Goal: Find specific page/section

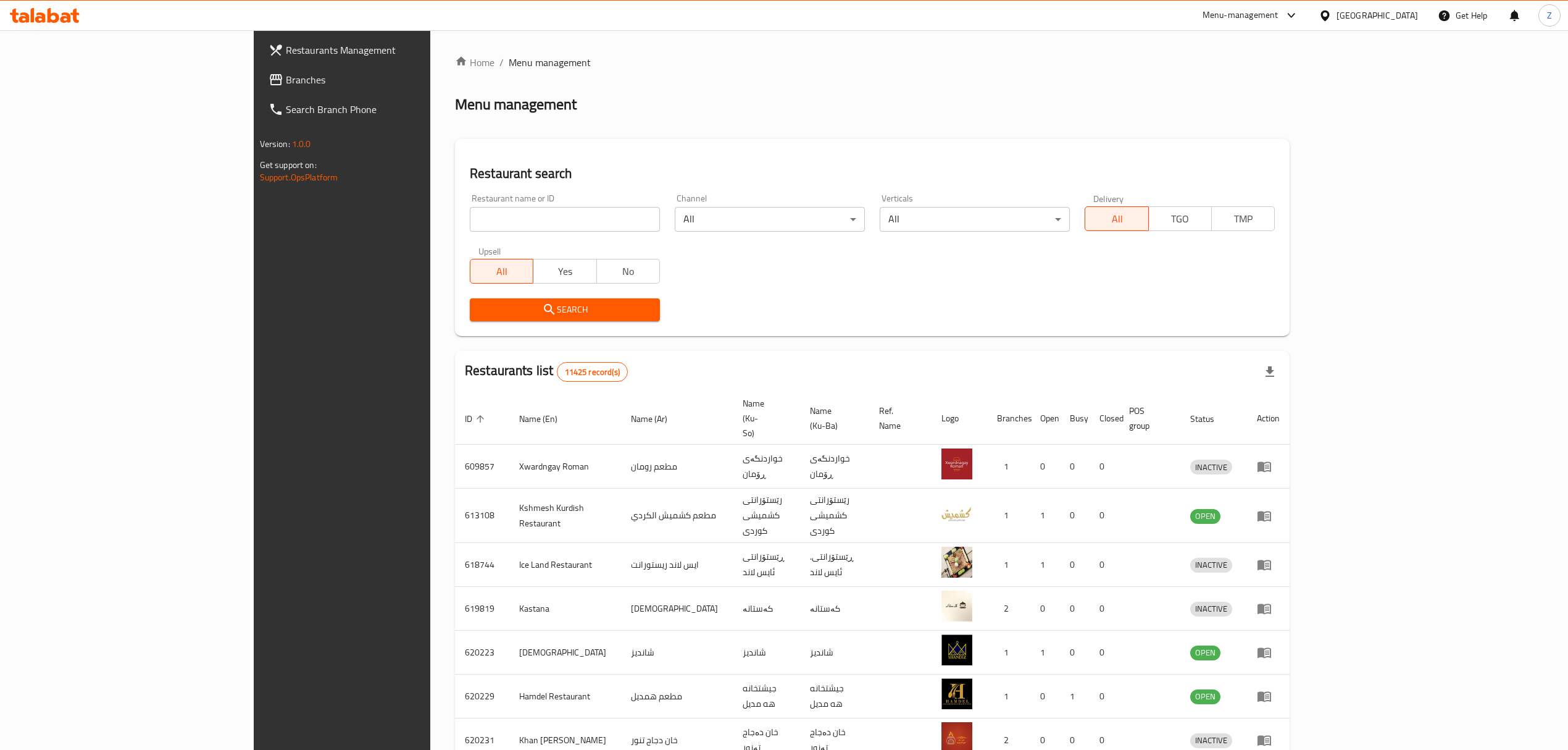
click at [470, 225] on input "search" at bounding box center [565, 219] width 190 height 25
paste input "702620"
type input "702620"
click button "Search" at bounding box center [565, 309] width 190 height 23
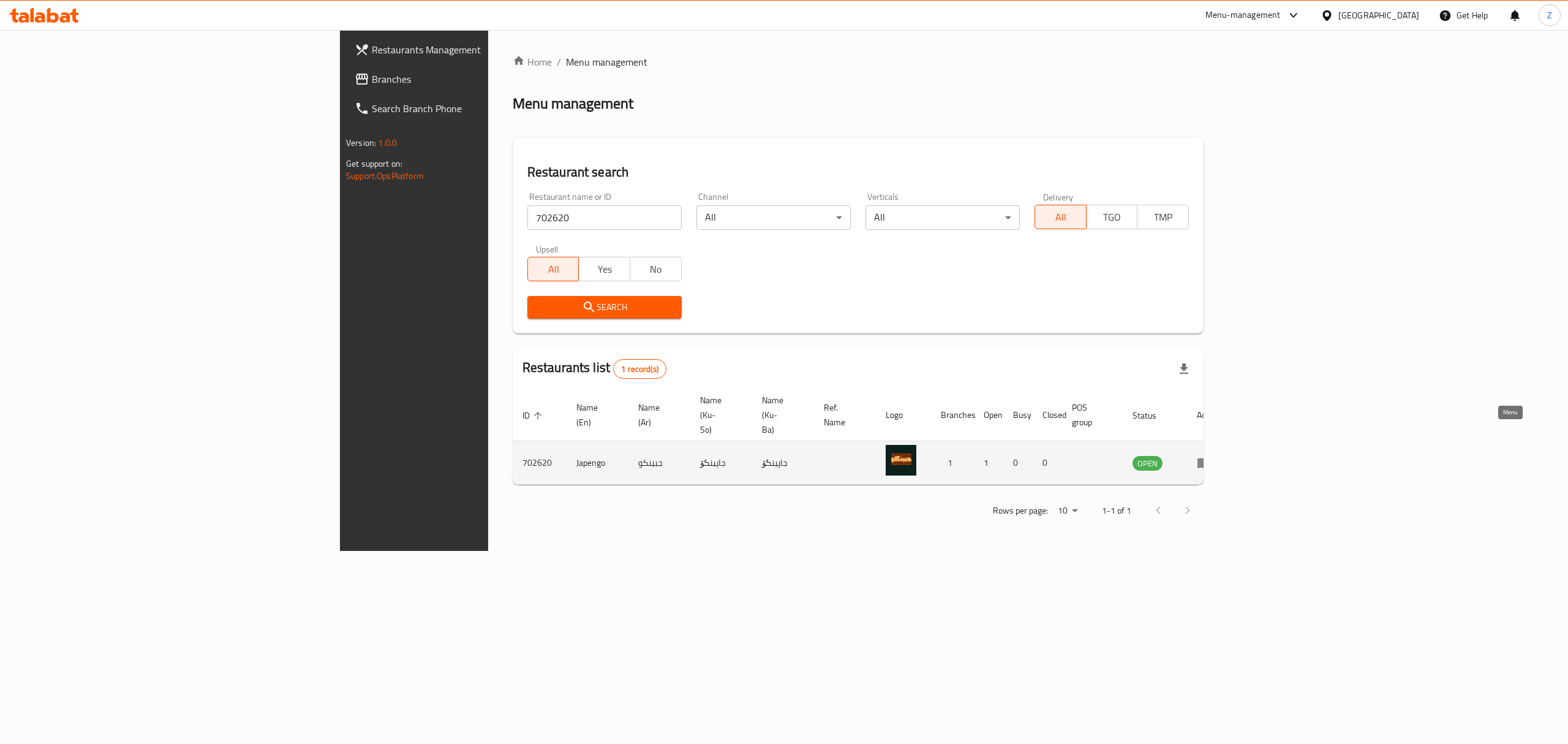
click at [1219, 456] on link "enhanced table" at bounding box center [1208, 463] width 23 height 15
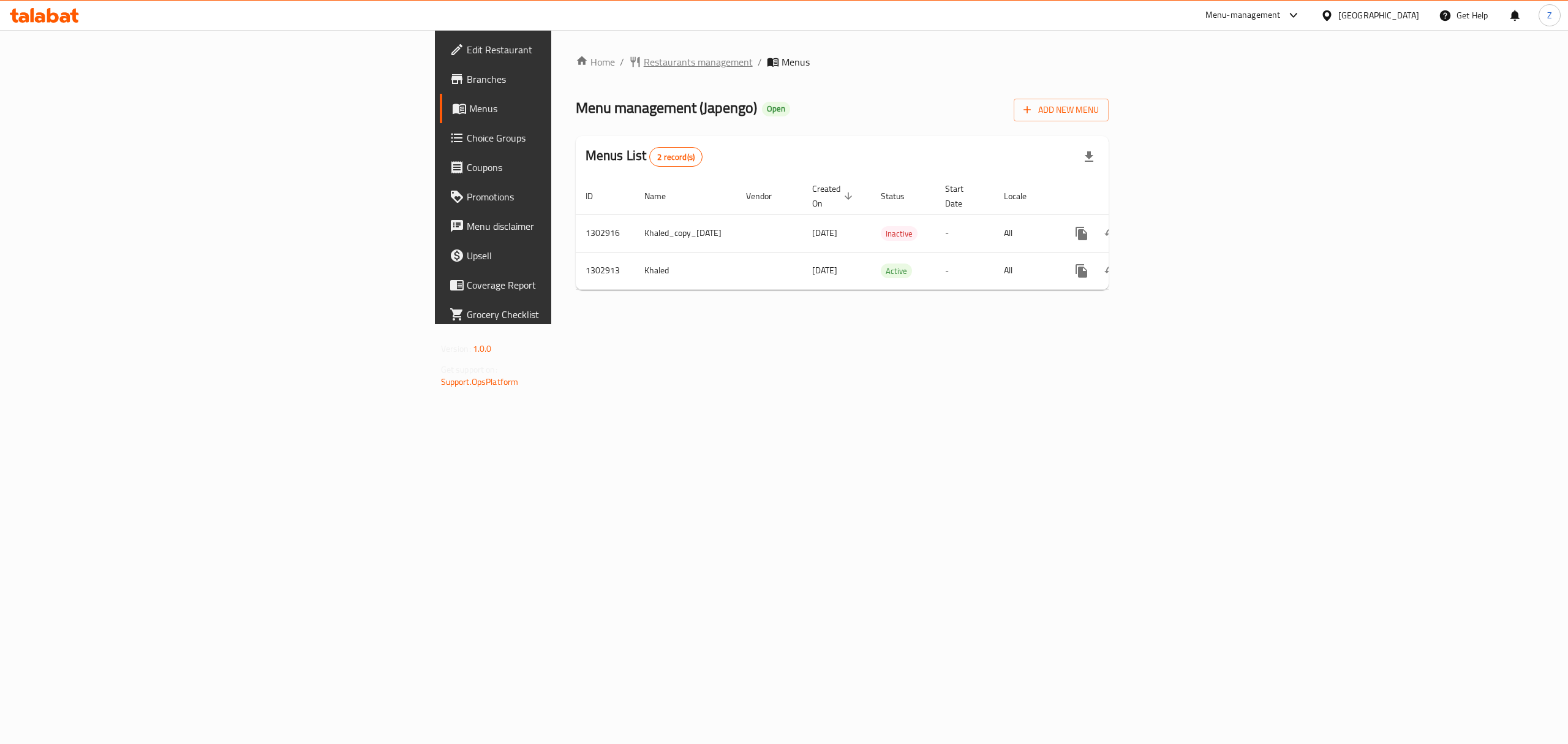
click at [644, 62] on span "Restaurants management" at bounding box center [698, 62] width 109 height 15
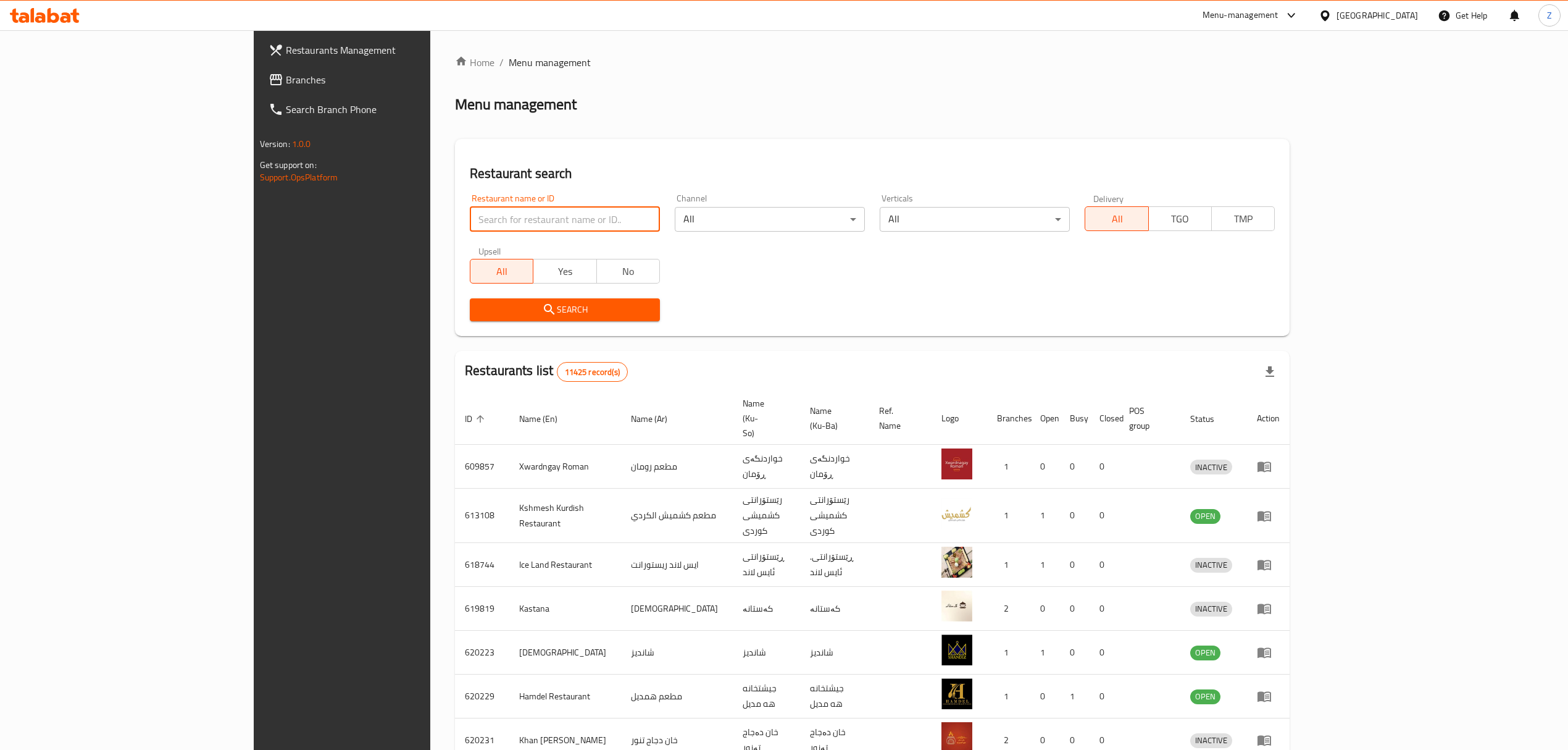
click at [470, 213] on input "search" at bounding box center [565, 219] width 190 height 25
click at [455, 59] on link "Home" at bounding box center [475, 62] width 40 height 15
